Goal: Obtain resource: Download file/media

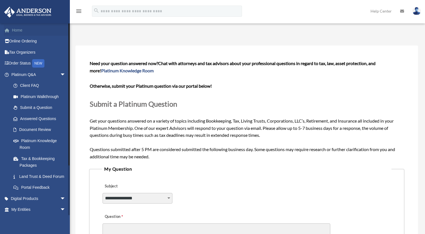
click at [18, 30] on link "Home" at bounding box center [39, 30] width 70 height 11
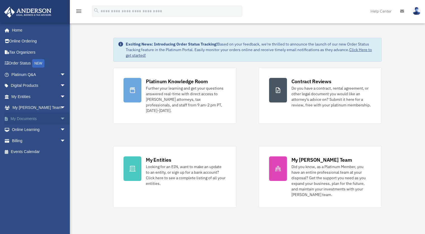
click at [35, 121] on link "My Documents arrow_drop_down" at bounding box center [39, 118] width 70 height 11
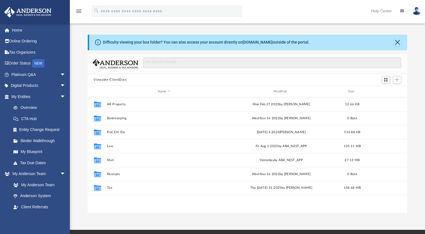
scroll to position [123, 315]
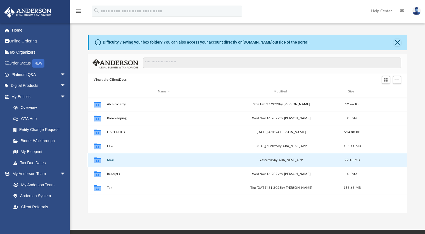
click at [112, 159] on button "Mail" at bounding box center [164, 160] width 115 height 4
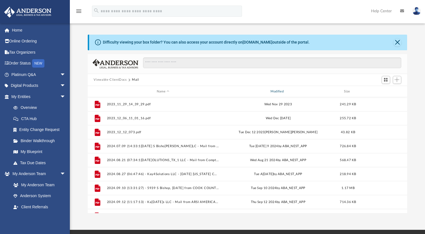
click at [275, 91] on div "Modified" at bounding box center [278, 91] width 113 height 5
click at [286, 91] on div "Modified" at bounding box center [278, 91] width 113 height 5
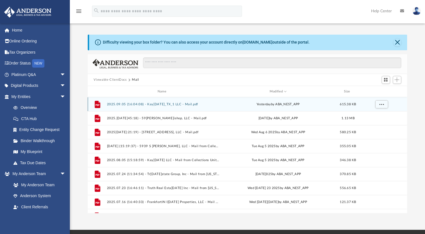
click at [160, 104] on button "2025.09.05 (16:04:08) - Kay[DATE]_TX_1 LLC - Mail.pdf" at bounding box center [163, 105] width 113 height 4
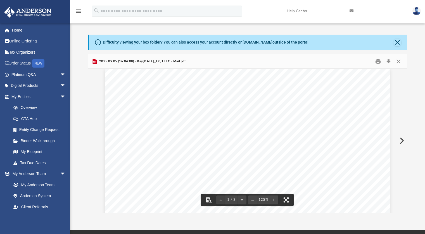
scroll to position [0, 0]
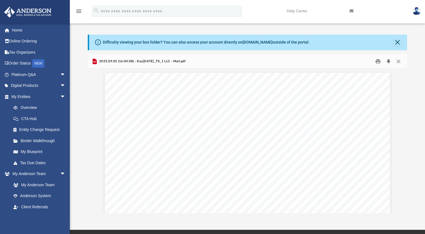
click at [389, 61] on button "Download" at bounding box center [389, 61] width 10 height 9
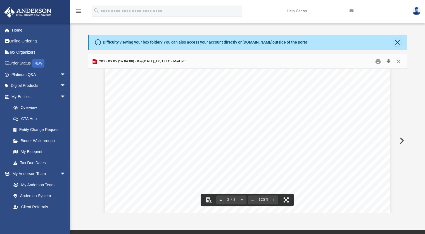
scroll to position [414, 0]
click at [397, 41] on button "Close" at bounding box center [397, 43] width 8 height 8
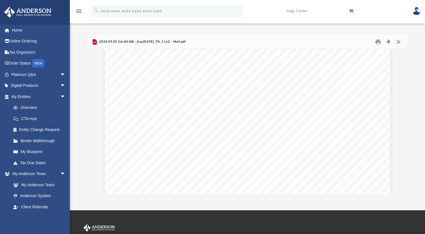
click at [399, 40] on button "Close" at bounding box center [398, 41] width 10 height 9
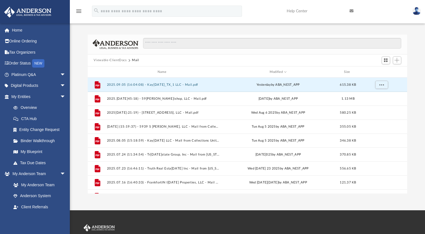
click at [119, 60] on button "Viewable-ClientDocs" at bounding box center [110, 60] width 33 height 5
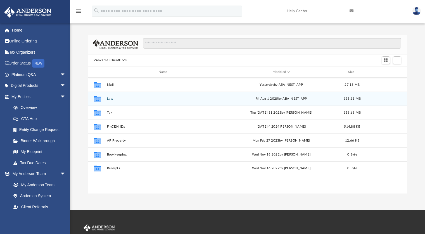
click at [112, 98] on button "Law" at bounding box center [164, 99] width 115 height 4
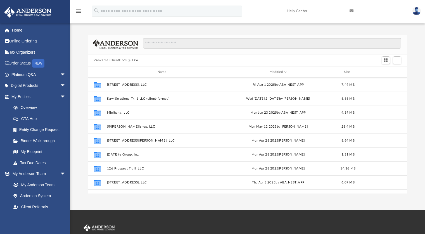
click at [116, 59] on button "Viewable-ClientDocs" at bounding box center [110, 60] width 33 height 5
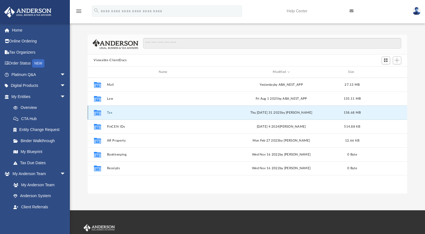
click at [110, 111] on button "Tax" at bounding box center [164, 113] width 115 height 4
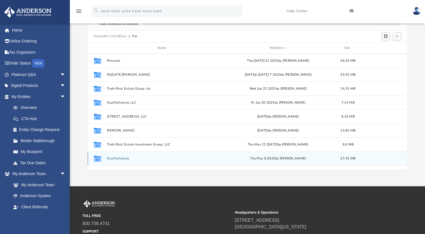
scroll to position [29, 0]
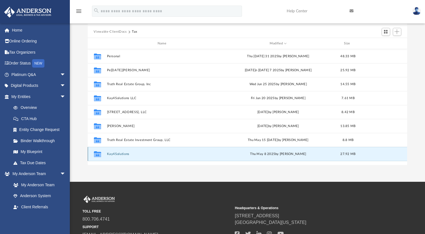
click at [115, 153] on button "Kay4Solutions" at bounding box center [163, 154] width 113 height 4
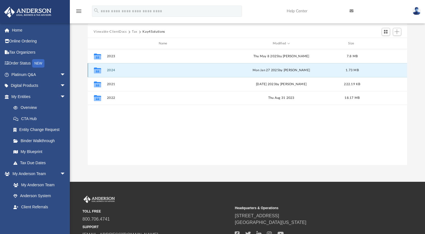
click at [110, 70] on button "2024" at bounding box center [164, 70] width 115 height 4
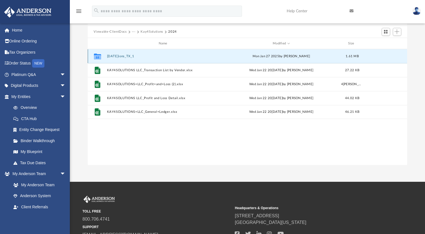
click at [114, 56] on button "[DATE]ions_TX_1" at bounding box center [164, 56] width 115 height 4
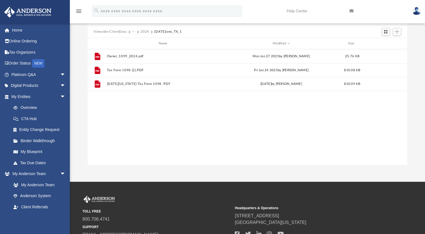
click at [144, 31] on button "2024" at bounding box center [145, 31] width 9 height 5
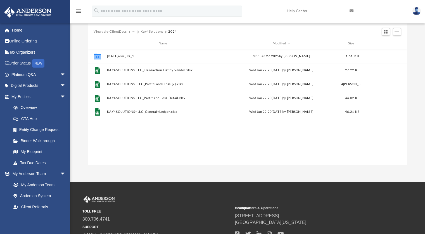
click at [115, 31] on button "Viewable-ClientDocs" at bounding box center [110, 31] width 33 height 5
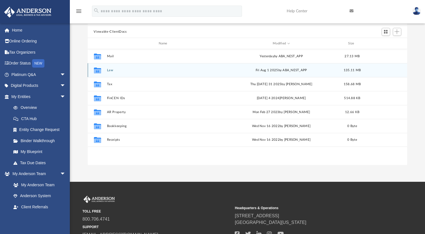
click at [110, 69] on button "Law" at bounding box center [164, 70] width 115 height 4
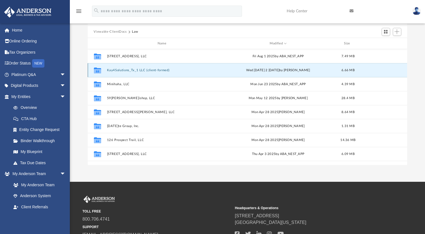
click at [126, 69] on button "Kay4Solutions_Tx_1 LLC (client-formed)" at bounding box center [163, 70] width 113 height 4
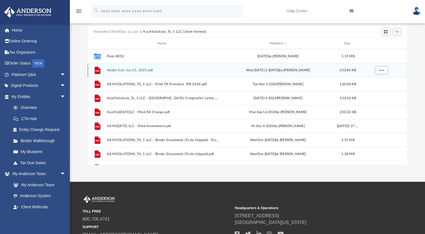
click at [121, 70] on button "Adobe Scan Jun 25, 2025.pdf" at bounding box center [163, 70] width 113 height 4
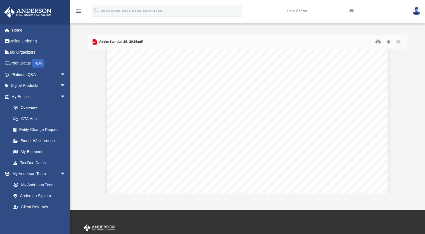
scroll to position [233, 0]
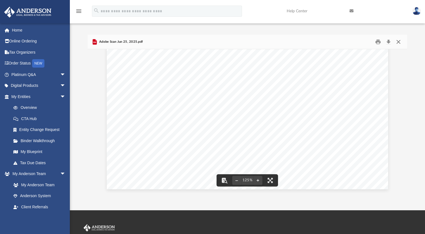
click at [400, 42] on button "Close" at bounding box center [398, 41] width 10 height 9
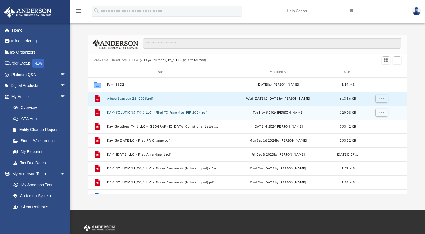
click at [156, 112] on button "KAY4SOLUTIONS_TX_1 LLC - Filed TX Franchise, PIR 2024.pdf" at bounding box center [163, 113] width 113 height 4
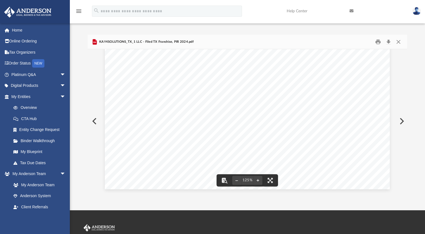
scroll to position [0, 0]
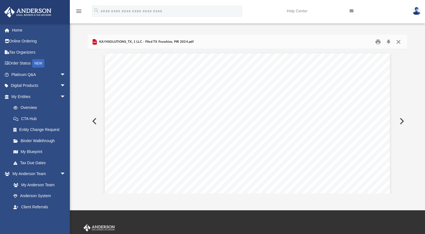
click at [398, 41] on button "Close" at bounding box center [398, 41] width 10 height 9
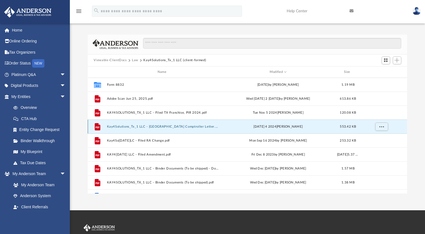
click at [170, 126] on button "Kay4Solutions_Tx_1 LLC - [GEOGRAPHIC_DATA] Comptroller Letter.pdf" at bounding box center [163, 127] width 113 height 4
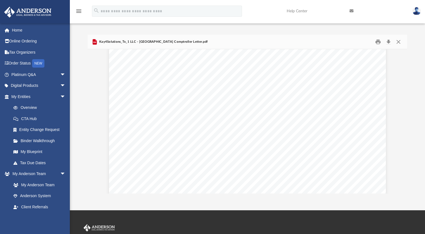
scroll to position [595, 0]
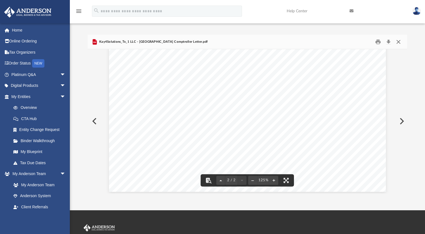
click at [400, 44] on button "Close" at bounding box center [398, 41] width 10 height 9
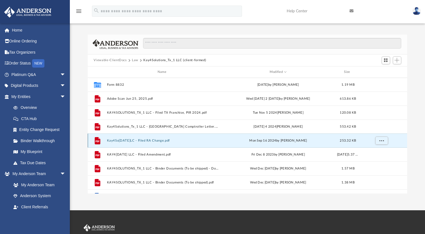
click at [174, 141] on button "Kay4So[DATE]LC - Filed RA Change.pdf" at bounding box center [163, 141] width 113 height 4
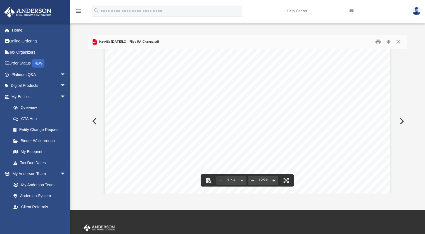
scroll to position [27, 0]
click at [400, 41] on button "Close" at bounding box center [398, 41] width 10 height 9
